Goal: Task Accomplishment & Management: Complete application form

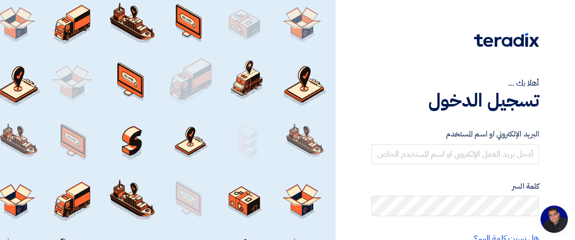
scroll to position [133, 0]
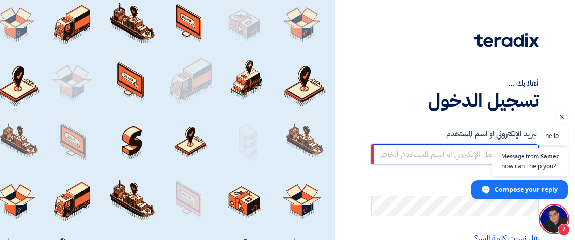
type input "[PERSON_NAME][EMAIL_ADDRESS][DOMAIN_NAME]"
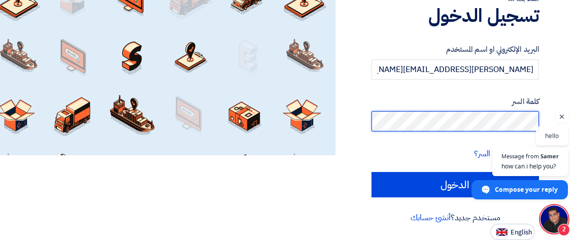
scroll to position [84, 0]
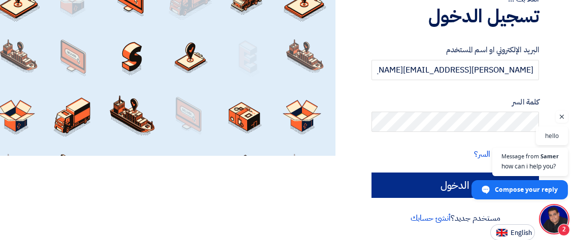
click at [408, 194] on input "الدخول" at bounding box center [454, 184] width 167 height 25
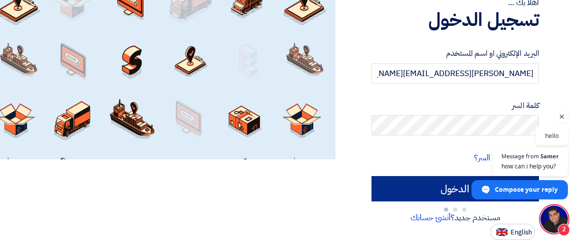
scroll to position [80, 0]
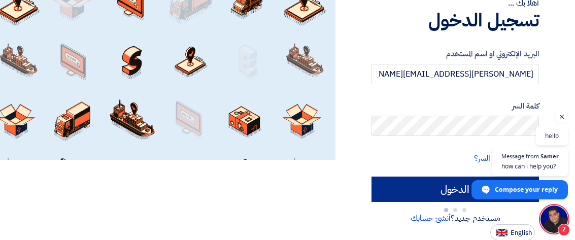
type input "Sign in"
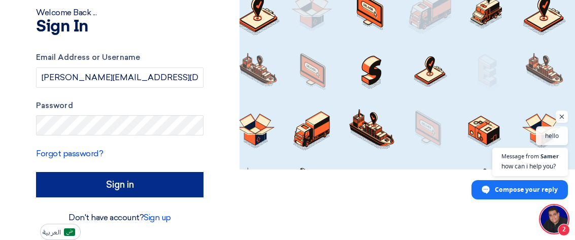
scroll to position [70, 0]
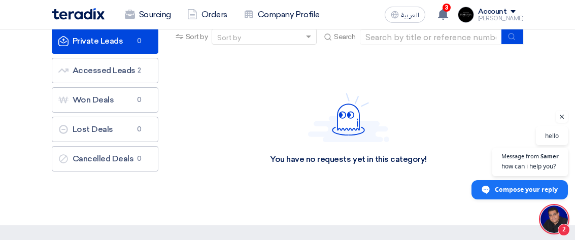
scroll to position [143, 0]
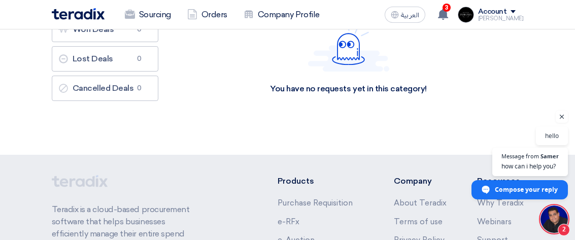
click at [558, 218] on span "Open chat" at bounding box center [553, 218] width 27 height 27
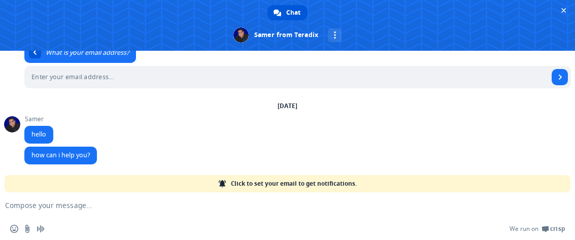
click at [262, 125] on div "[DATE] [PERSON_NAME] hello [DATE]" at bounding box center [297, 124] width 546 height 46
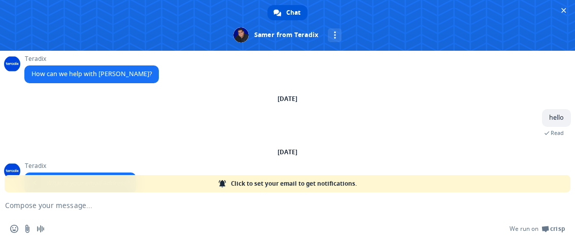
scroll to position [0, 0]
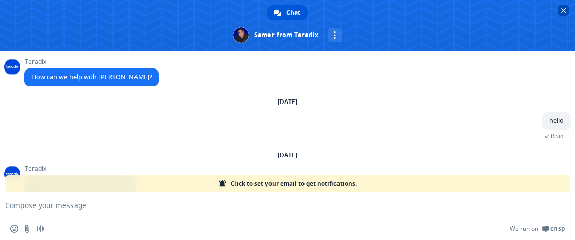
click at [565, 11] on span "Close chat" at bounding box center [563, 10] width 5 height 5
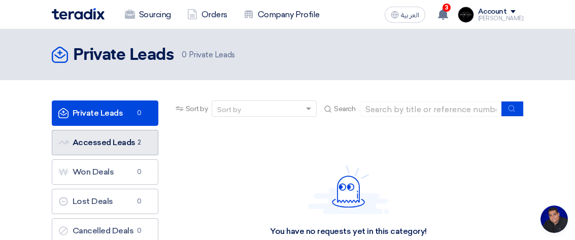
click at [95, 140] on link "Accessed Leads Accessed Leads 2" at bounding box center [105, 142] width 106 height 25
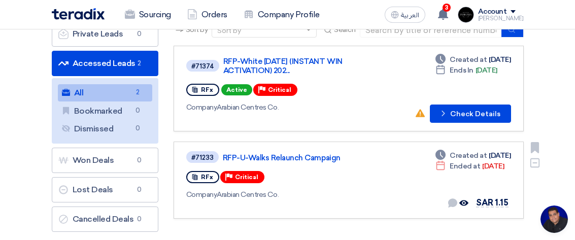
scroll to position [108, 0]
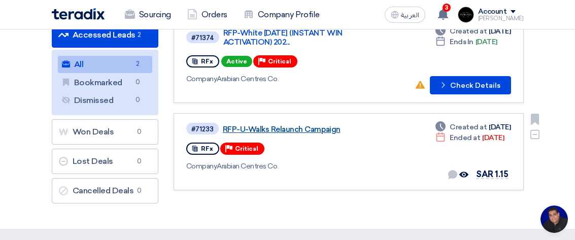
click at [312, 126] on link "RFP-U-Walks Relaunch Campaign" at bounding box center [284, 129] width 122 height 9
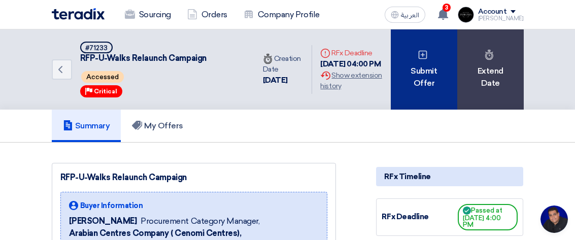
click at [430, 69] on div "Submit Offer" at bounding box center [423, 69] width 66 height 80
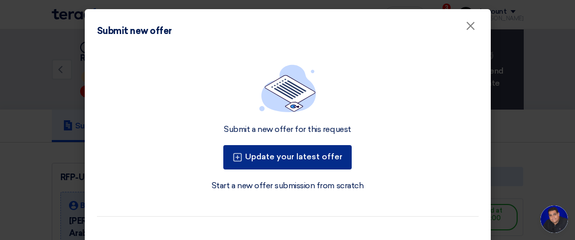
click at [274, 158] on button "Update your latest offer" at bounding box center [287, 157] width 128 height 24
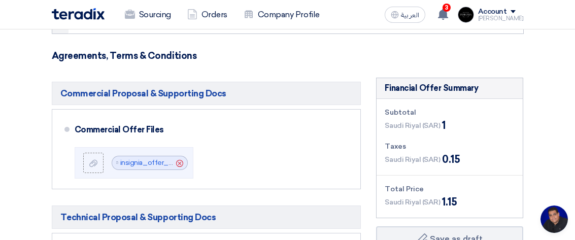
scroll to position [189, 0]
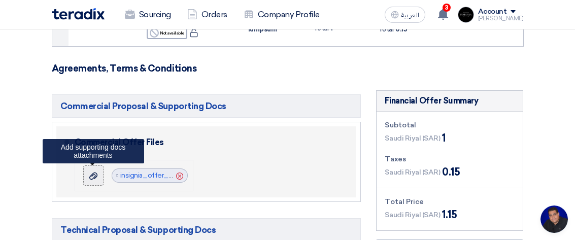
click at [93, 176] on icon at bounding box center [93, 176] width 8 height 8
click at [0, 0] on input "file" at bounding box center [0, 0] width 0 height 0
click at [92, 176] on icon at bounding box center [93, 176] width 8 height 8
click at [0, 0] on input "file" at bounding box center [0, 0] width 0 height 0
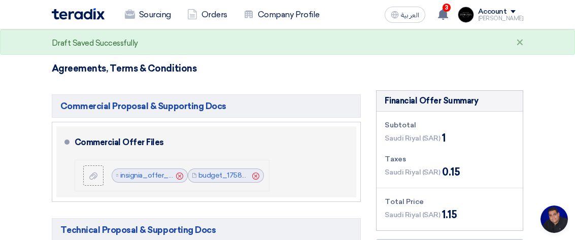
click at [177, 176] on icon "Cancel" at bounding box center [179, 175] width 7 height 7
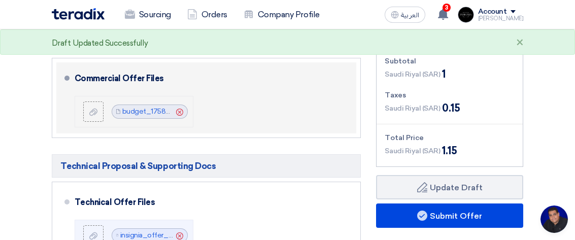
scroll to position [265, 0]
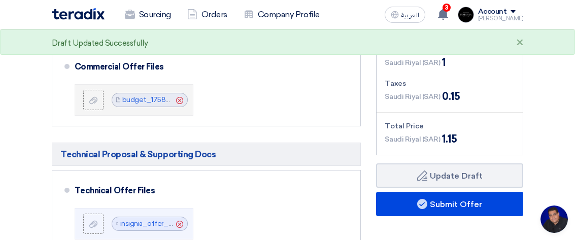
click at [553, 222] on span "Open chat" at bounding box center [553, 218] width 27 height 27
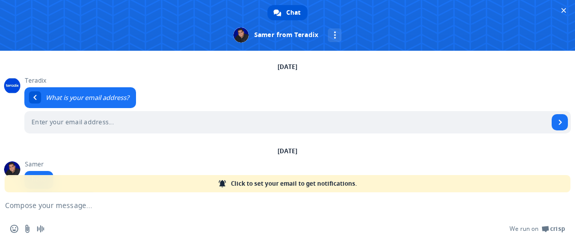
scroll to position [133, 0]
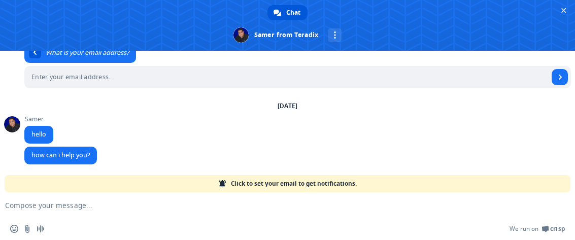
click at [78, 184] on div "Click to set your email to get notifications." at bounding box center [287, 183] width 565 height 17
type input "lsh"
click at [25, 203] on textarea "Compose your message..." at bounding box center [271, 205] width 532 height 9
type textarea "l"
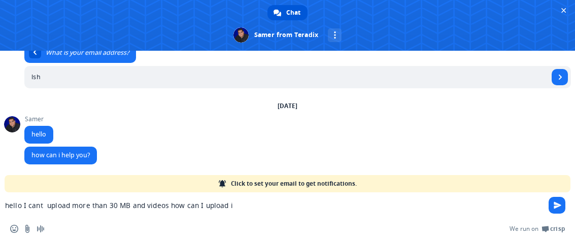
type textarea "hello I cant upload more than 30 MB and videos how can I upload it"
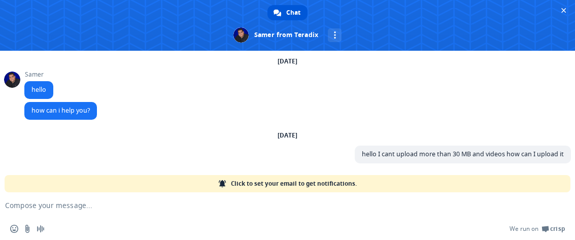
scroll to position [176, 0]
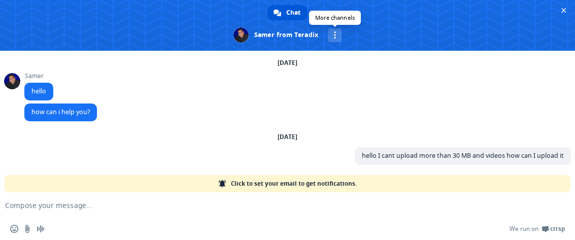
click at [338, 35] on div "More channels" at bounding box center [335, 35] width 14 height 14
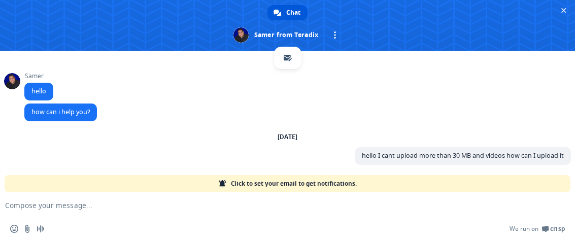
click at [334, 34] on span "More channels" at bounding box center [335, 34] width 2 height 7
click at [560, 1] on span at bounding box center [287, 25] width 575 height 51
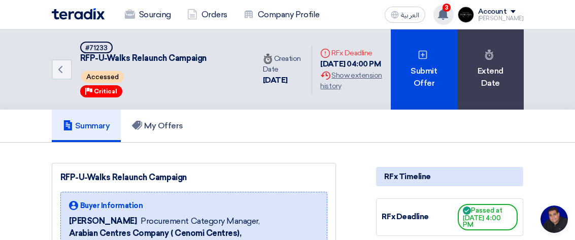
click at [450, 10] on span "3" at bounding box center [446, 8] width 8 height 8
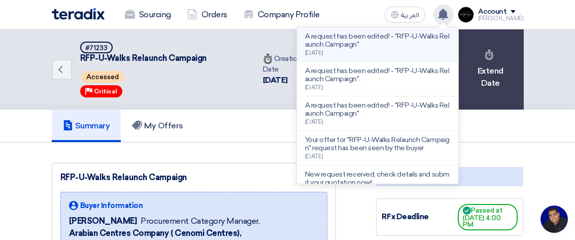
click at [389, 46] on p "A request has been edited! - "RFP-U-Walks Relaunch Campaign"." at bounding box center [377, 40] width 145 height 16
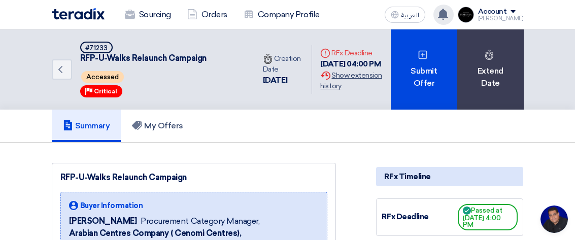
click at [354, 82] on div "Extension History Show extension history" at bounding box center [351, 80] width 62 height 21
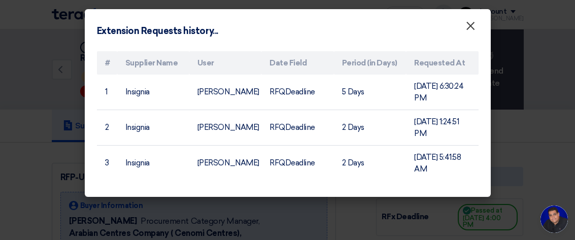
click at [470, 29] on span "×" at bounding box center [470, 28] width 10 height 20
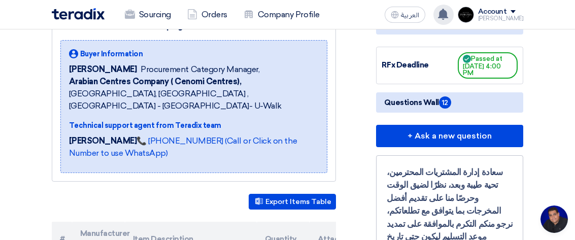
scroll to position [151, 0]
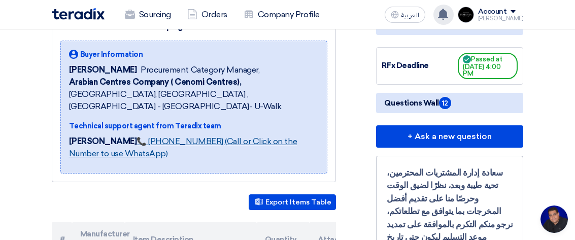
click at [154, 136] on link "📞 [PHONE_NUMBER] (Call or Click on the Number to use WhatsApp)" at bounding box center [183, 147] width 228 height 22
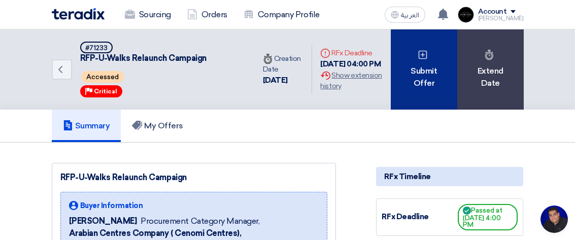
click at [414, 53] on div "Submit Offer" at bounding box center [423, 69] width 66 height 80
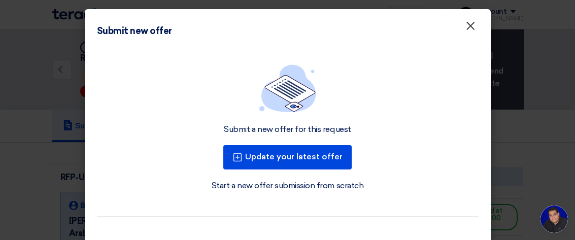
click at [471, 24] on span "×" at bounding box center [470, 28] width 10 height 20
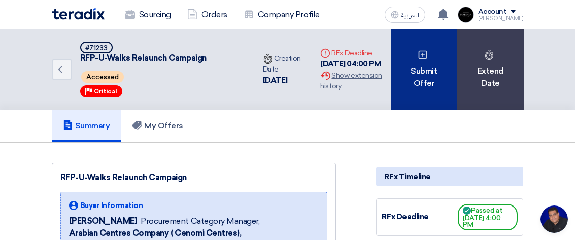
click at [427, 56] on icon at bounding box center [422, 55] width 10 height 10
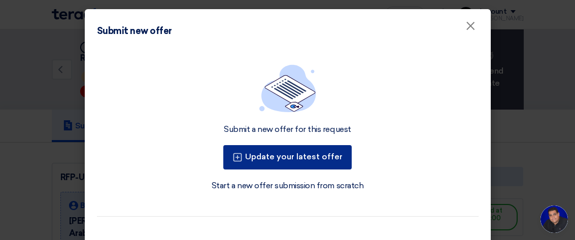
click at [297, 159] on button "Update your latest offer" at bounding box center [287, 157] width 128 height 24
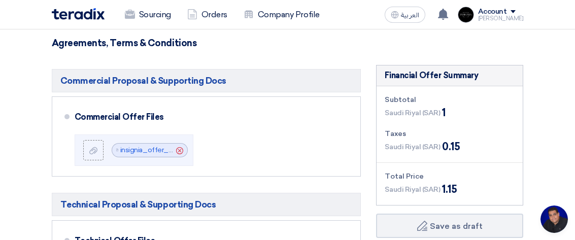
scroll to position [210, 0]
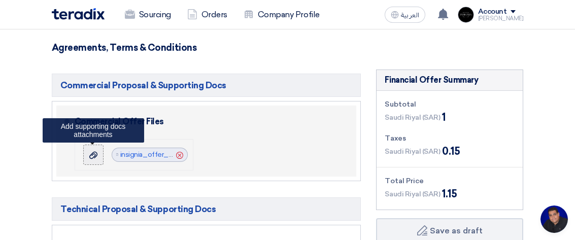
click at [92, 155] on use at bounding box center [93, 155] width 8 height 7
click at [0, 0] on input "file" at bounding box center [0, 0] width 0 height 0
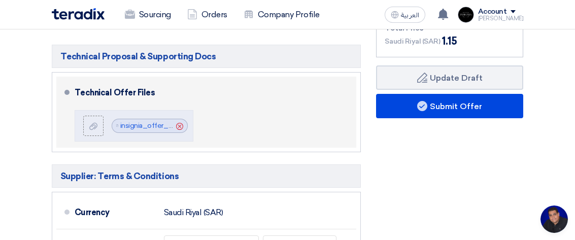
scroll to position [363, 0]
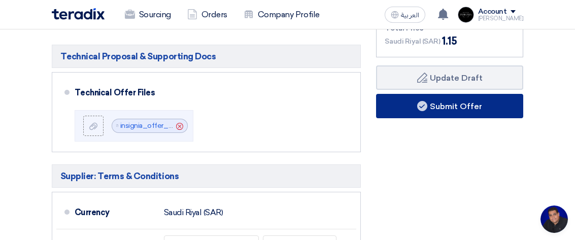
click at [445, 104] on button "Submit Offer" at bounding box center [449, 106] width 147 height 24
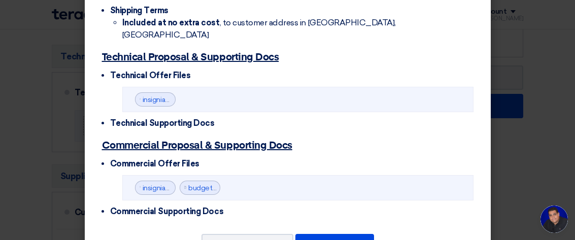
scroll to position [429, 0]
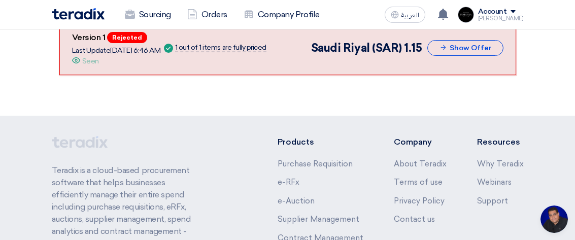
scroll to position [982, 0]
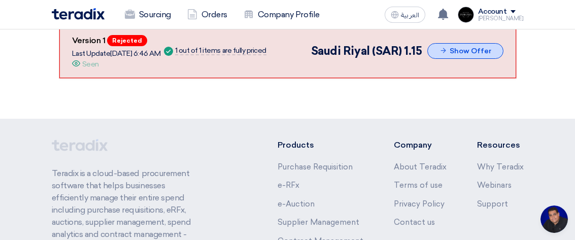
click at [456, 59] on button "Show Offer" at bounding box center [465, 51] width 76 height 16
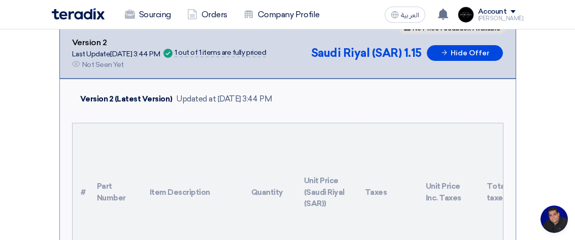
scroll to position [191, 0]
